Goal: Task Accomplishment & Management: Manage account settings

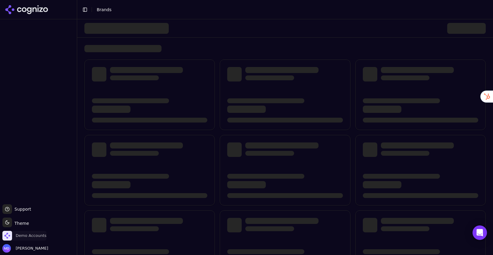
click at [39, 236] on span "Demo Accounts" at bounding box center [31, 235] width 31 height 5
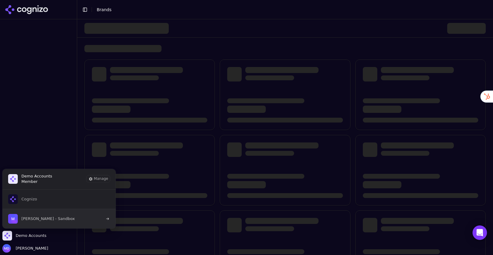
click at [54, 215] on span "[PERSON_NAME] - Sandbox" at bounding box center [41, 219] width 67 height 10
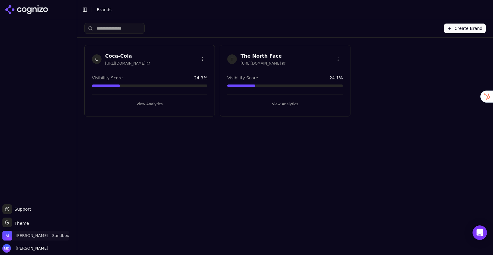
click at [43, 236] on span "[PERSON_NAME] - Sandbox" at bounding box center [42, 235] width 53 height 5
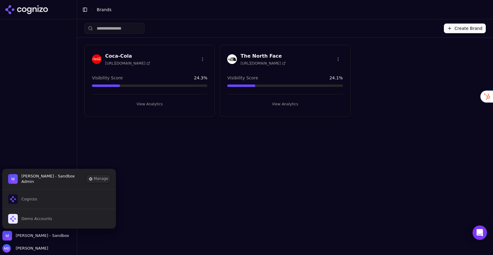
click at [99, 180] on button "Manage" at bounding box center [98, 178] width 24 height 7
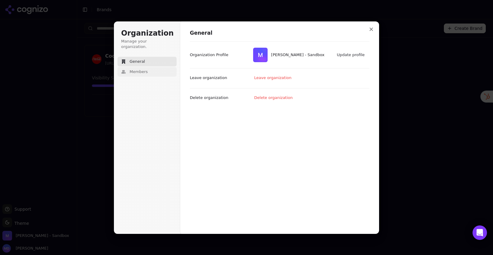
click at [129, 69] on button "Members" at bounding box center [147, 72] width 59 height 10
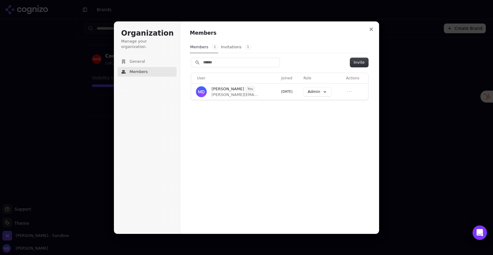
click at [234, 46] on button "Invitations 1" at bounding box center [236, 46] width 31 height 11
click at [346, 88] on icon "Open menu" at bounding box center [348, 89] width 6 height 6
click at [339, 100] on button "Revoke invitation" at bounding box center [330, 100] width 41 height 8
click at [372, 26] on button "Close modal" at bounding box center [371, 29] width 11 height 11
